Goal: Transaction & Acquisition: Purchase product/service

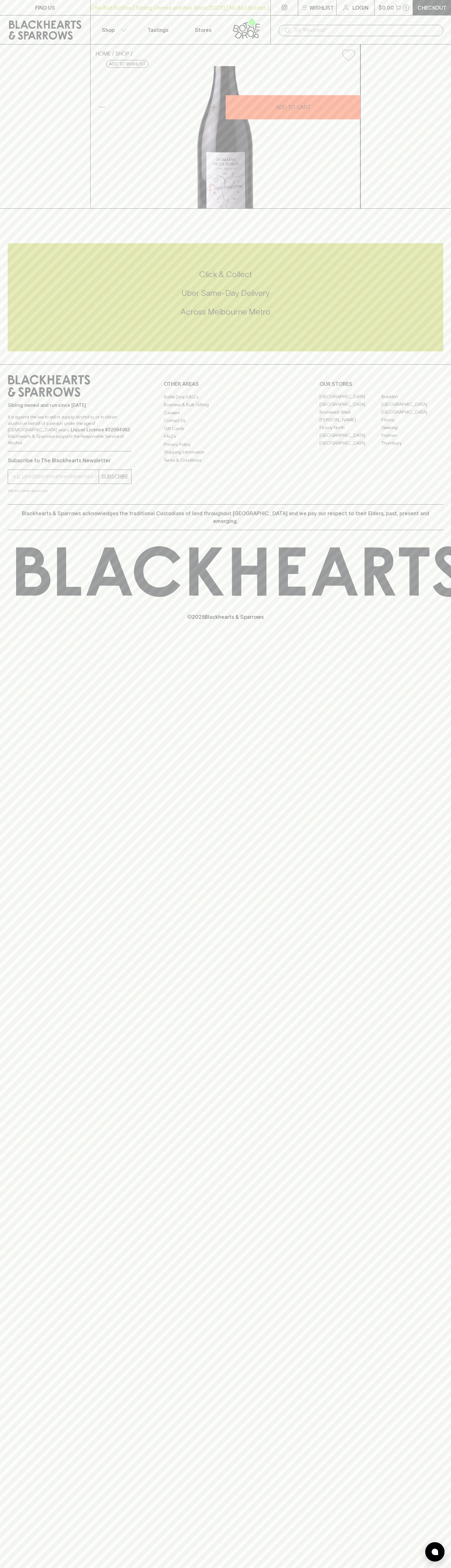
click at [436, 22] on div "​" at bounding box center [361, 30] width 180 height 29
click at [447, 637] on div "© 2025 Blackhearts & Sparrows" at bounding box center [226, 584] width 451 height 107
click at [71, 1567] on html "FIND US | No Bad Bottles | Sibling Owned and Run Since [DATE] | No Bad Bottles …" at bounding box center [226, 784] width 451 height 1568
click at [11, 504] on div "Sibling owned and run since [DATE] It is against the law to sell or supply alco…" at bounding box center [226, 434] width 451 height 140
